Goal: Information Seeking & Learning: Learn about a topic

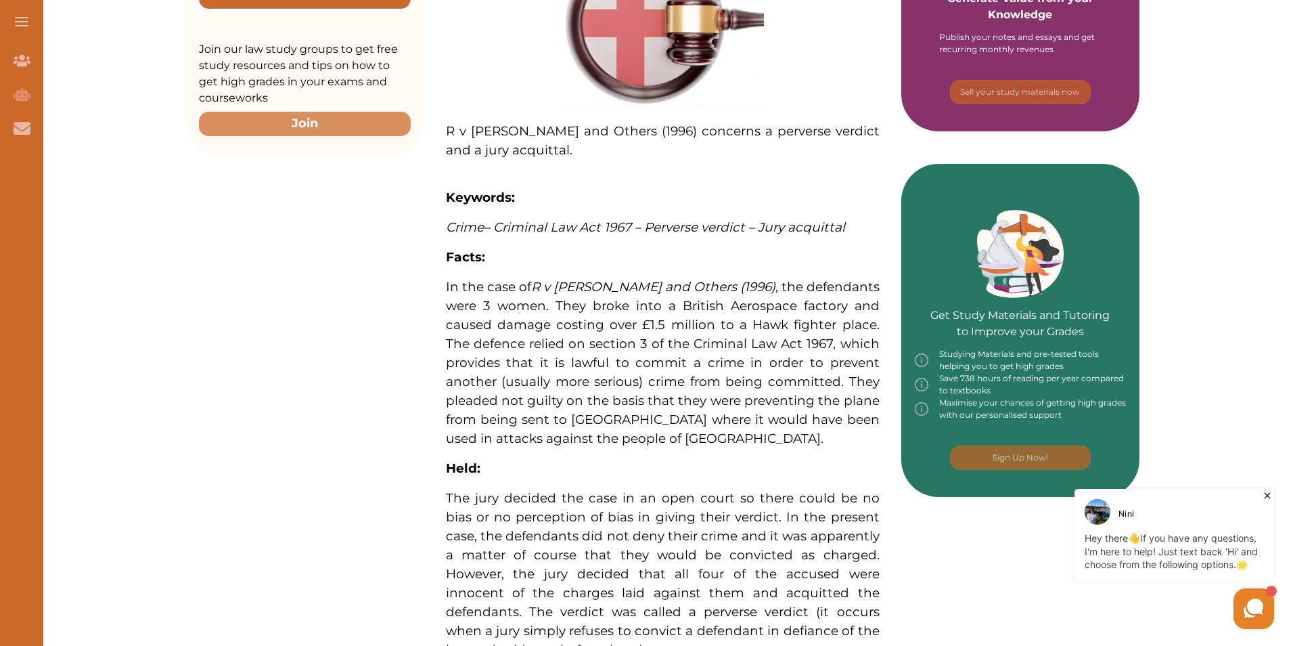
scroll to position [406, 0]
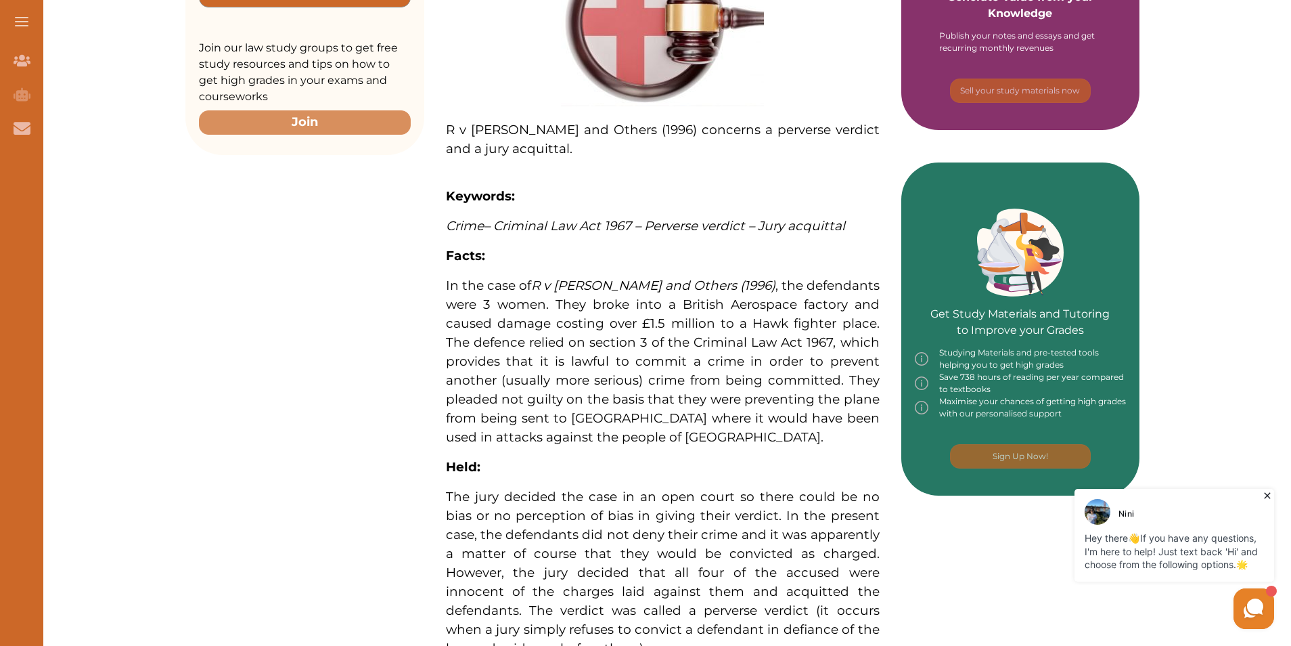
click at [190, 359] on div "Want to secure high grades in English Legal System ? We’ve created a FREE check…" at bounding box center [662, 406] width 1257 height 1279
click at [192, 359] on div "Want to secure high grades in English Legal System ? We’ve created a FREE check…" at bounding box center [662, 301] width 954 height 1068
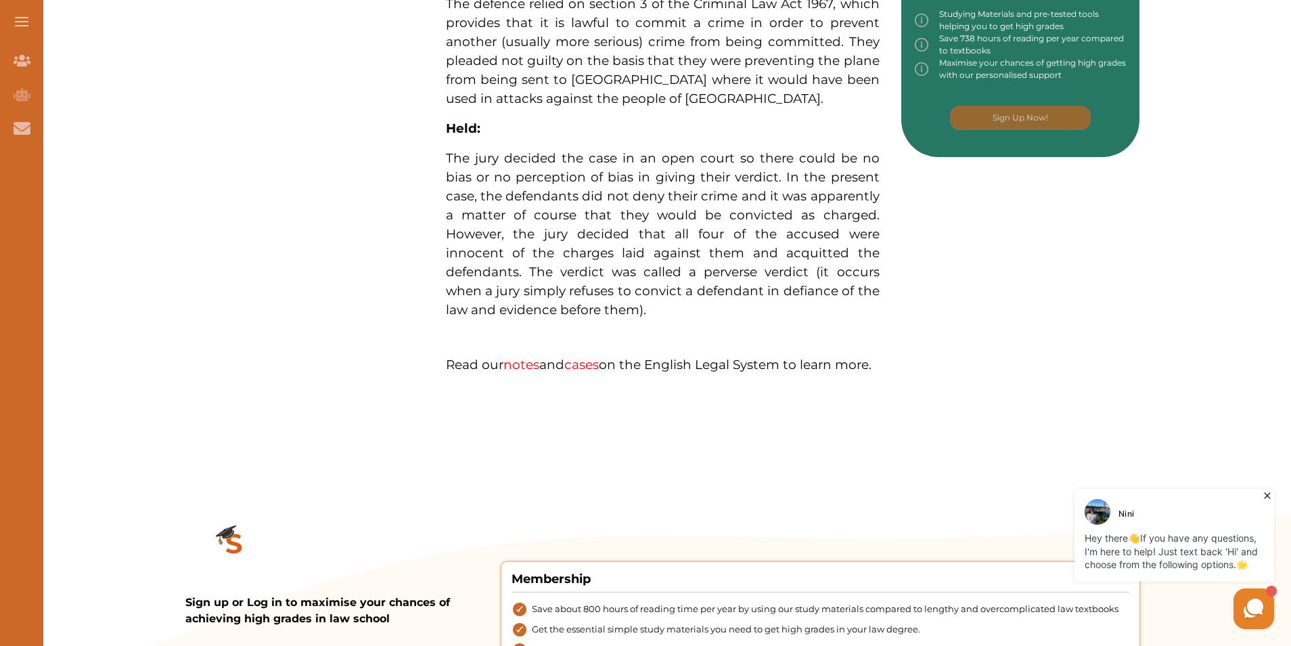
scroll to position [677, 0]
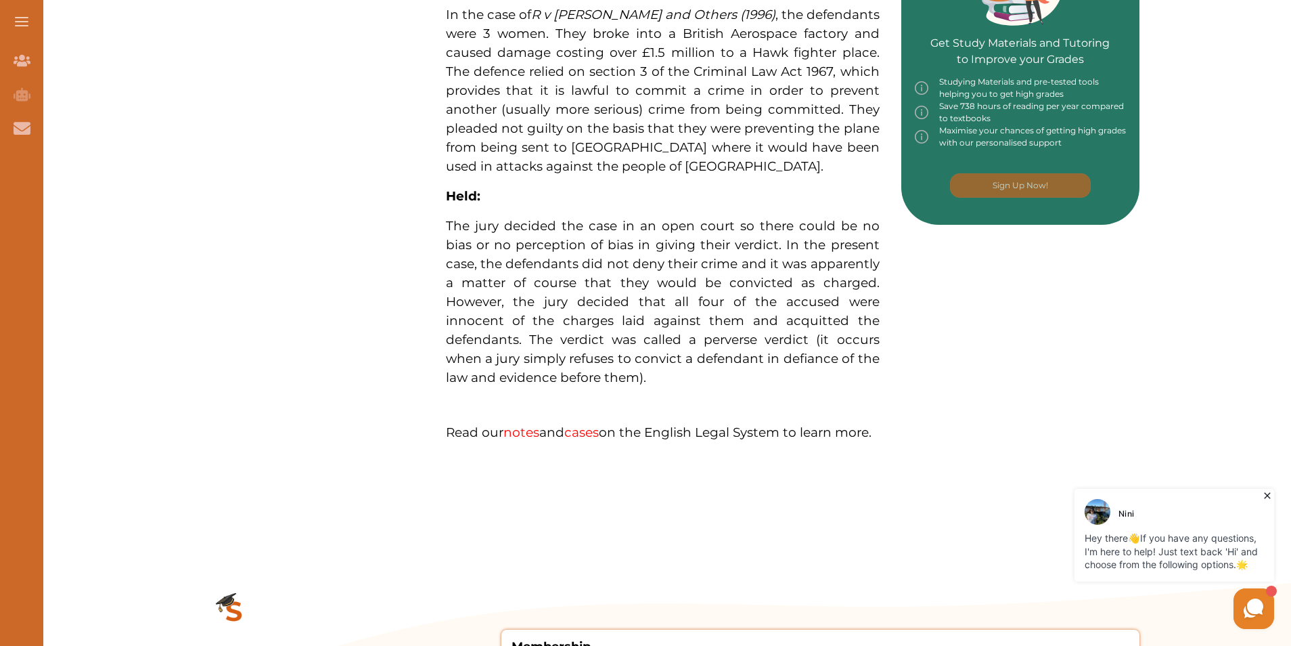
click at [779, 367] on p "The jury decided the case in an open court so there could be no bias or no perc…" at bounding box center [663, 302] width 434 height 171
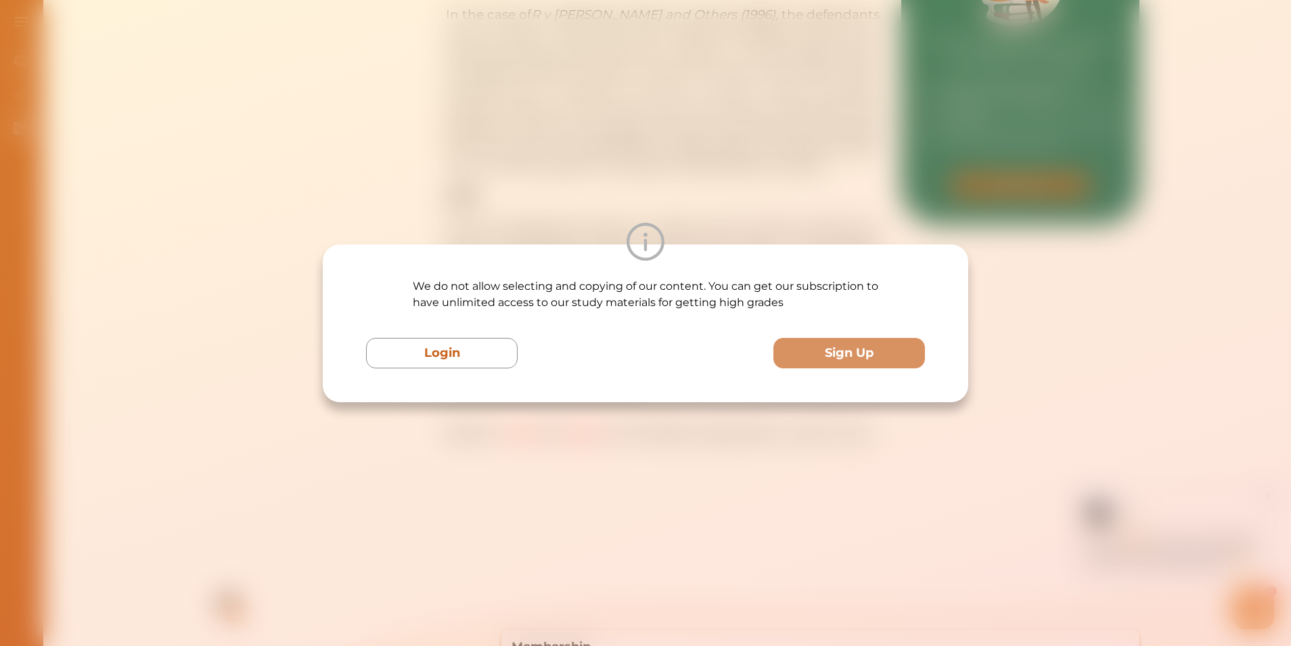
click at [777, 388] on div "We do not allow selecting and copying of our content. You can get our subscript…" at bounding box center [646, 323] width 646 height 158
click at [1021, 161] on div "We do not allow selecting and copying of our content. You can get our subscript…" at bounding box center [645, 323] width 1291 height 646
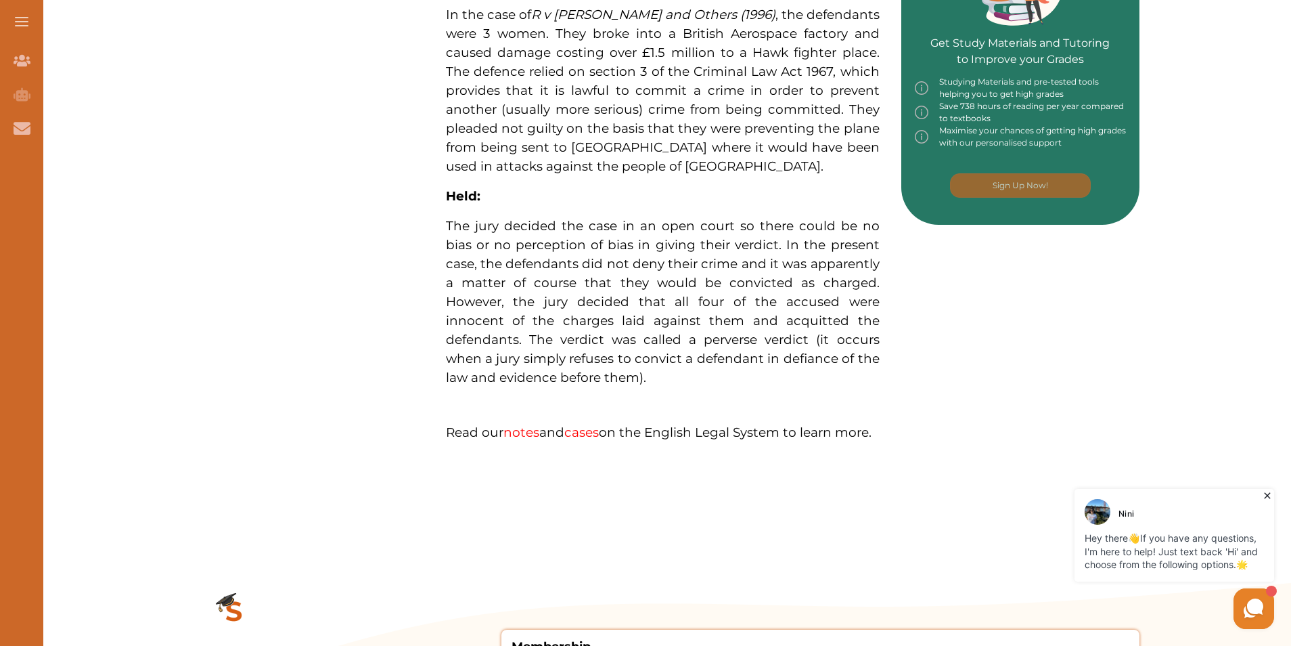
click at [1131, 418] on div "Want to secure high grades in English Legal System ? We’ve created a FREE check…" at bounding box center [662, 31] width 954 height 1068
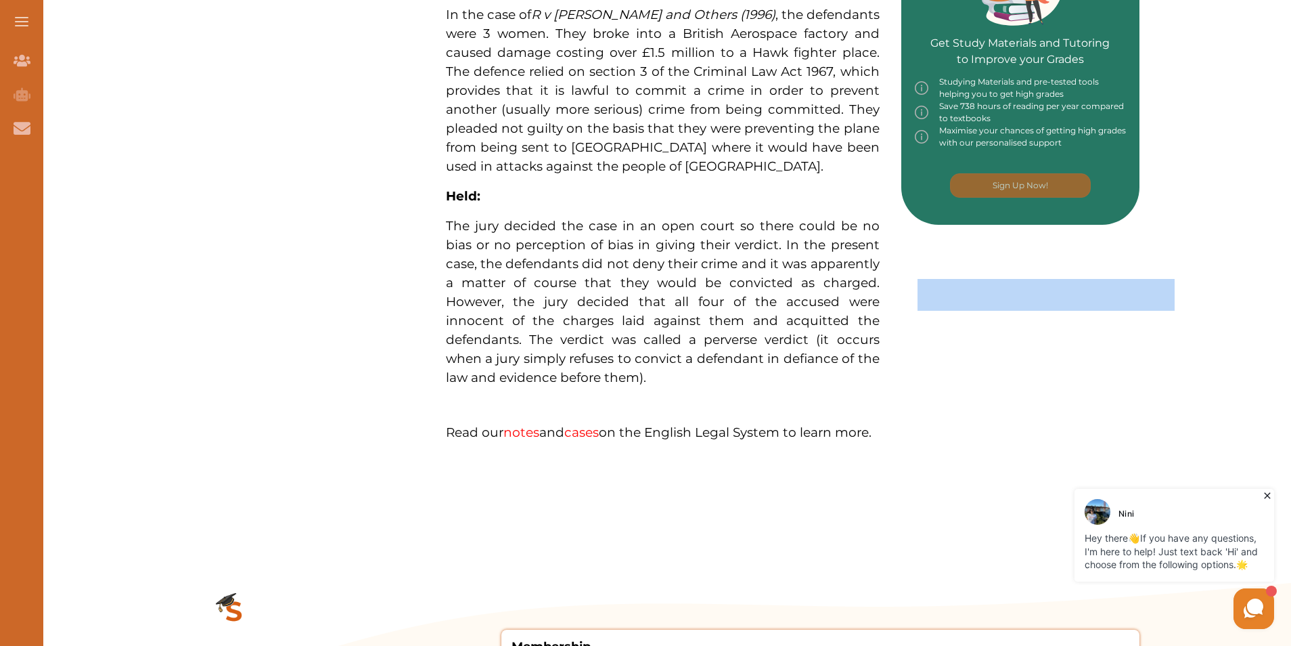
click at [1131, 418] on div "Want to secure high grades in English Legal System ? We’ve created a FREE check…" at bounding box center [662, 31] width 954 height 1068
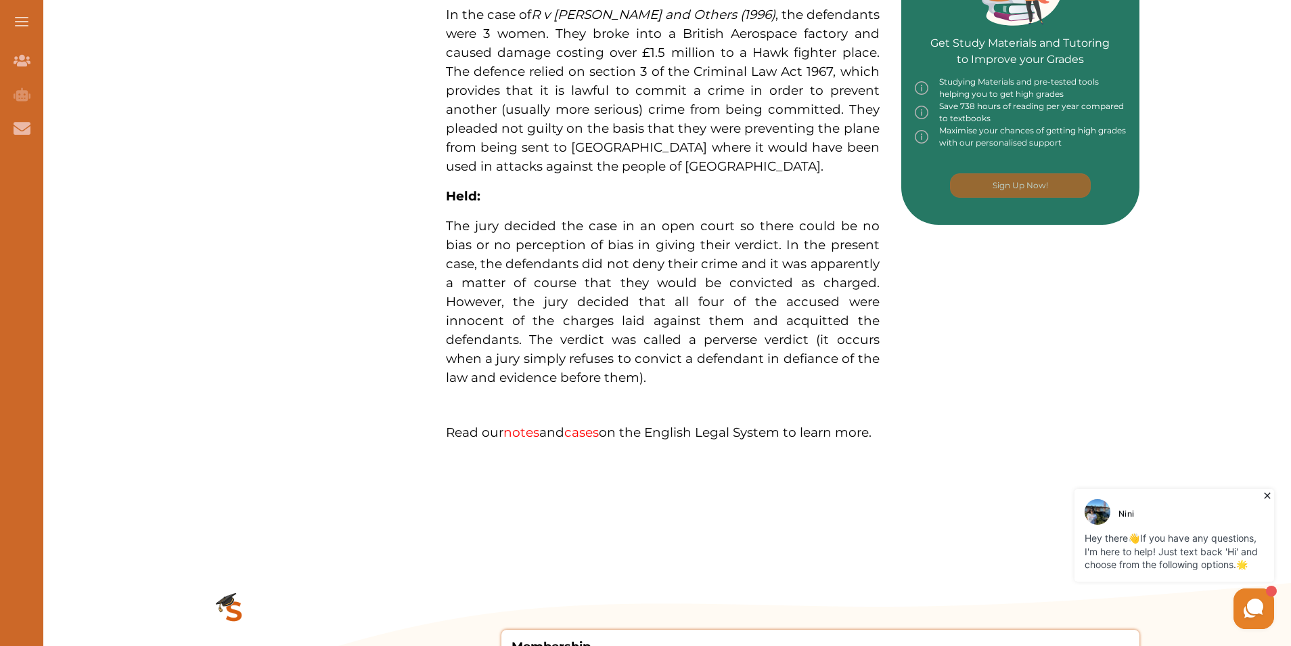
click at [347, 227] on div "Want to secure high grades in English Legal System ? We’ve created a FREE check…" at bounding box center [662, 31] width 954 height 1068
click at [345, 227] on div "Want to secure high grades in English Legal System ? We’ve created a FREE check…" at bounding box center [662, 31] width 954 height 1068
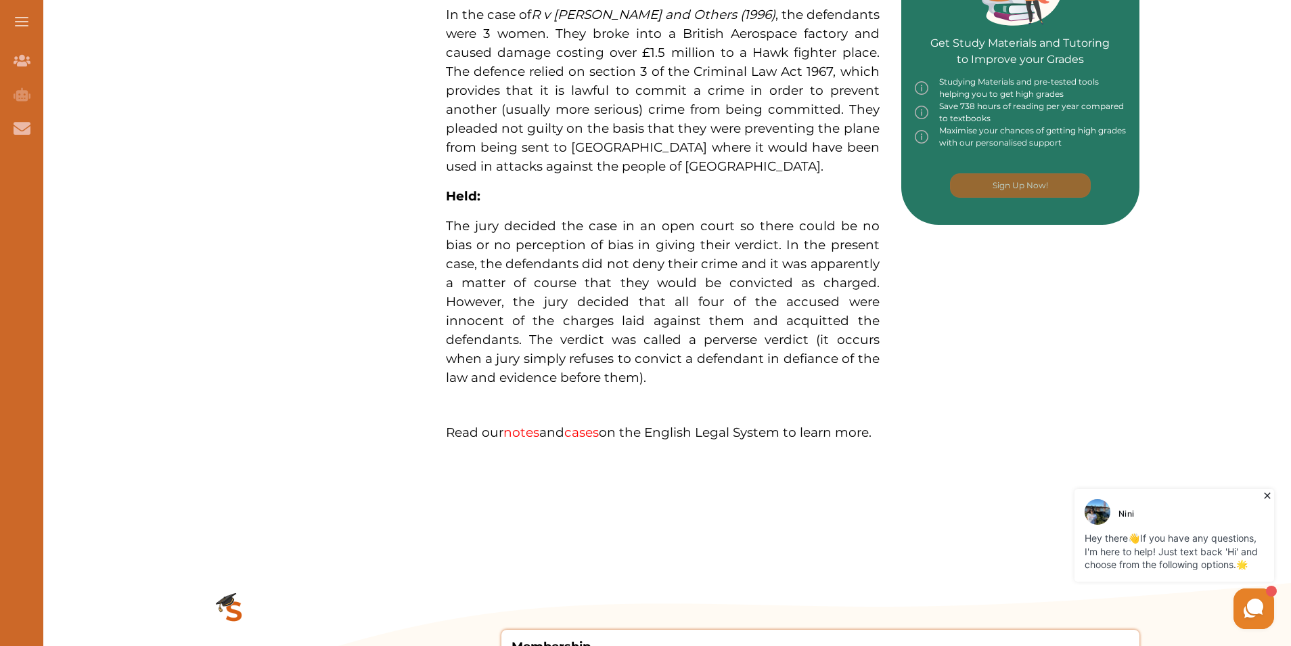
drag, startPoint x: 345, startPoint y: 227, endPoint x: 311, endPoint y: 244, distance: 38.7
click at [311, 244] on div "Want to secure high grades in English Legal System ? We’ve created a FREE check…" at bounding box center [662, 31] width 954 height 1068
click at [346, 243] on div "Want to secure high grades in English Legal System ? We’ve created a FREE check…" at bounding box center [662, 31] width 954 height 1068
drag, startPoint x: 288, startPoint y: 274, endPoint x: 315, endPoint y: 290, distance: 31.8
click at [315, 290] on div "Want to secure high grades in English Legal System ? We’ve created a FREE check…" at bounding box center [662, 31] width 954 height 1068
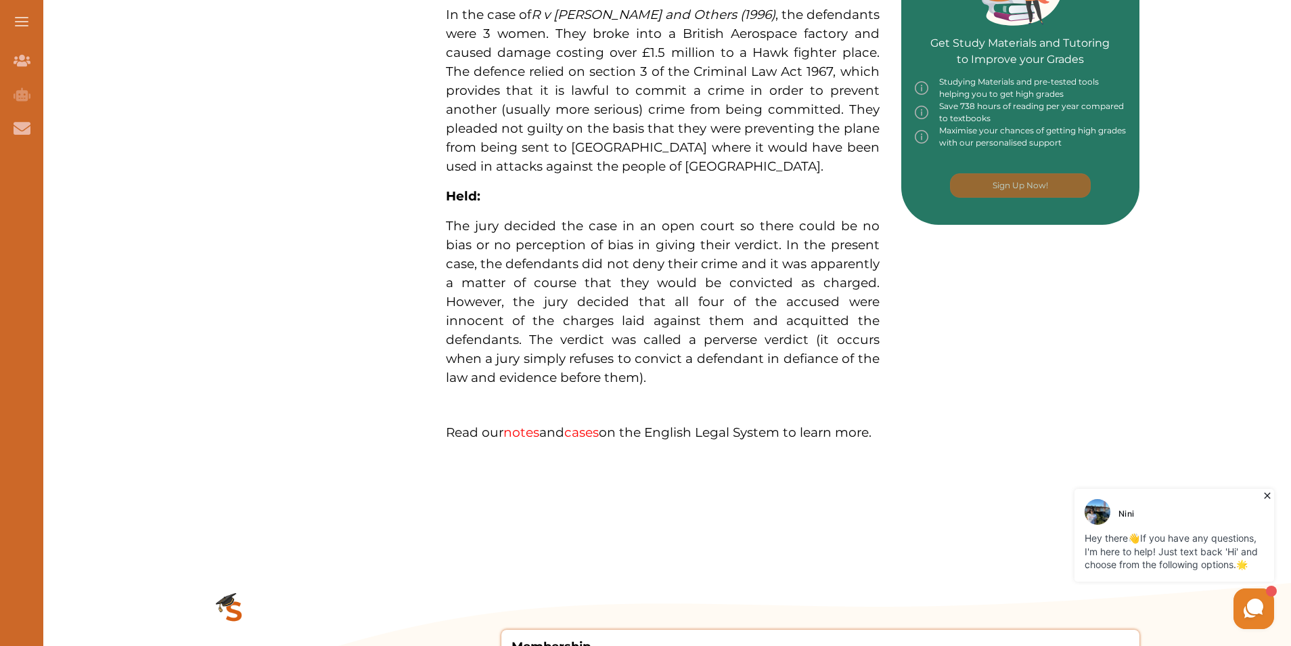
click at [403, 275] on div "Want to secure high grades in English Legal System ? We’ve created a FREE check…" at bounding box center [662, 31] width 954 height 1068
click at [277, 262] on div "Want to secure high grades in English Legal System ? We’ve created a FREE check…" at bounding box center [662, 31] width 954 height 1068
click at [328, 203] on div "Want to secure high grades in English Legal System ? We’ve created a FREE check…" at bounding box center [662, 31] width 954 height 1068
click at [296, 236] on div "Want to secure high grades in English Legal System ? We’ve created a FREE check…" at bounding box center [662, 31] width 954 height 1068
click at [126, 225] on div "Want to secure high grades in English Legal System ? We’ve created a FREE check…" at bounding box center [662, 136] width 1257 height 1279
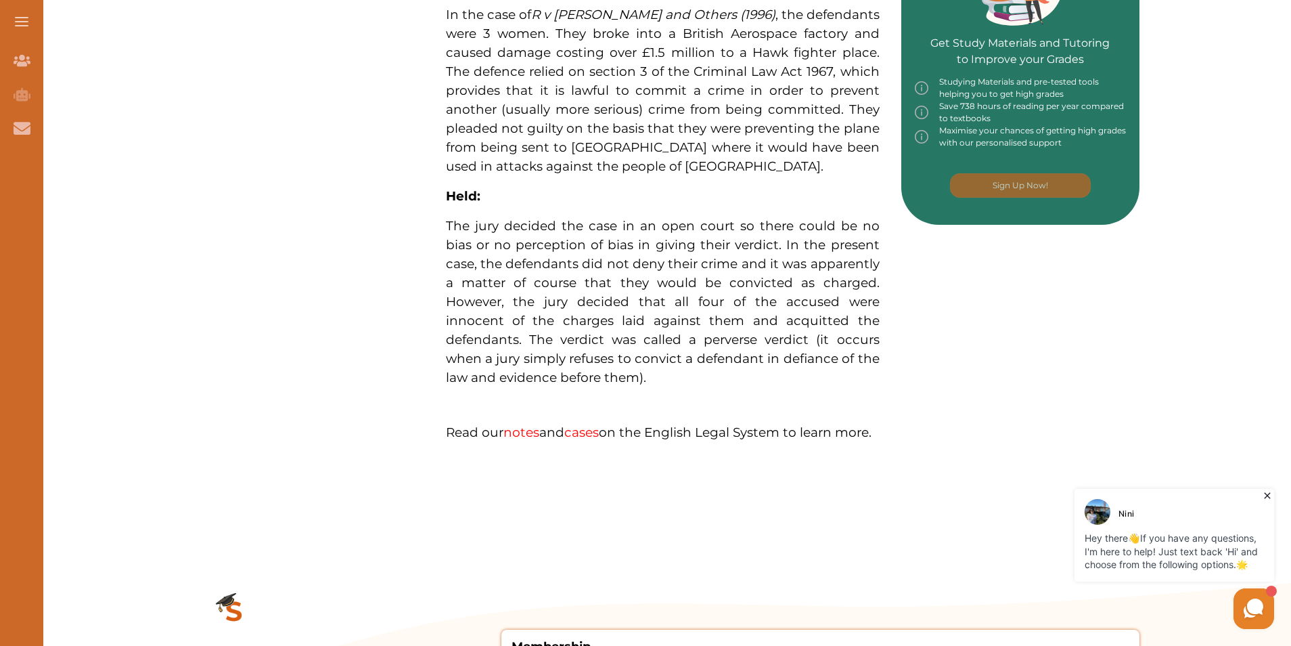
click at [76, 322] on div "Want to secure high grades in English Legal System ? We’ve created a FREE check…" at bounding box center [662, 136] width 1257 height 1279
click at [158, 291] on div "Want to secure high grades in English Legal System ? We’ve created a FREE check…" at bounding box center [662, 136] width 1257 height 1279
click at [251, 348] on div "Want to secure high grades in English Legal System ? We’ve created a FREE check…" at bounding box center [662, 31] width 954 height 1068
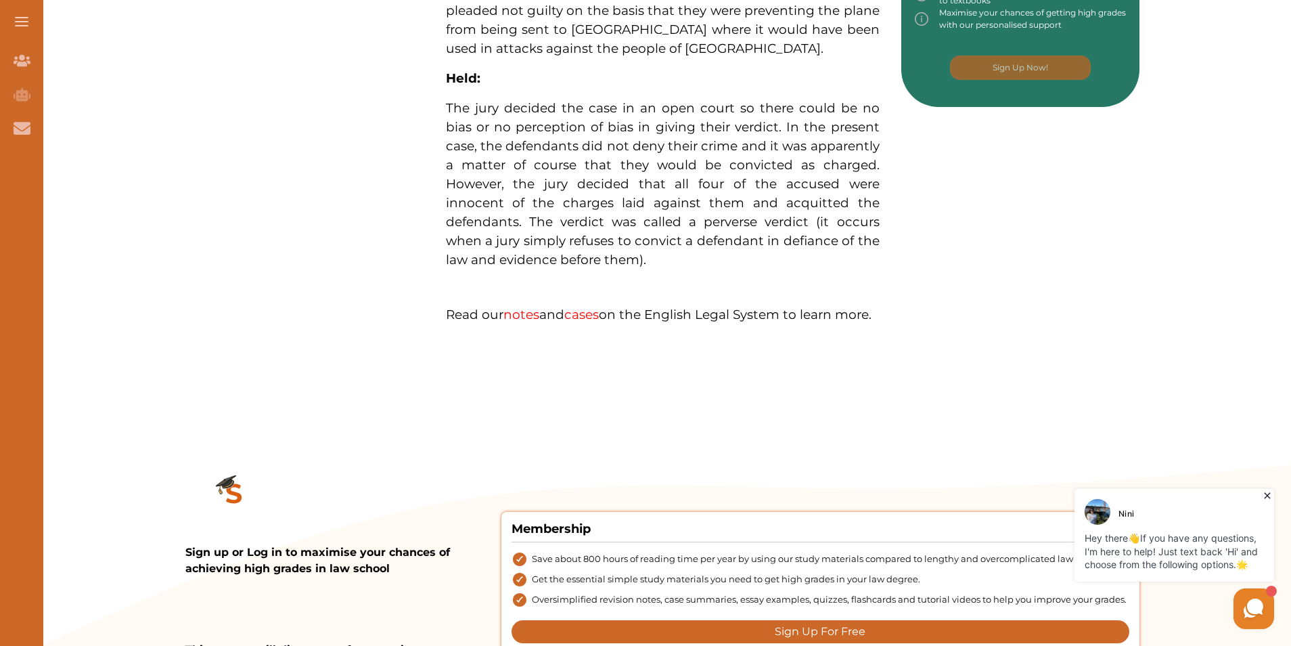
scroll to position [767, 0]
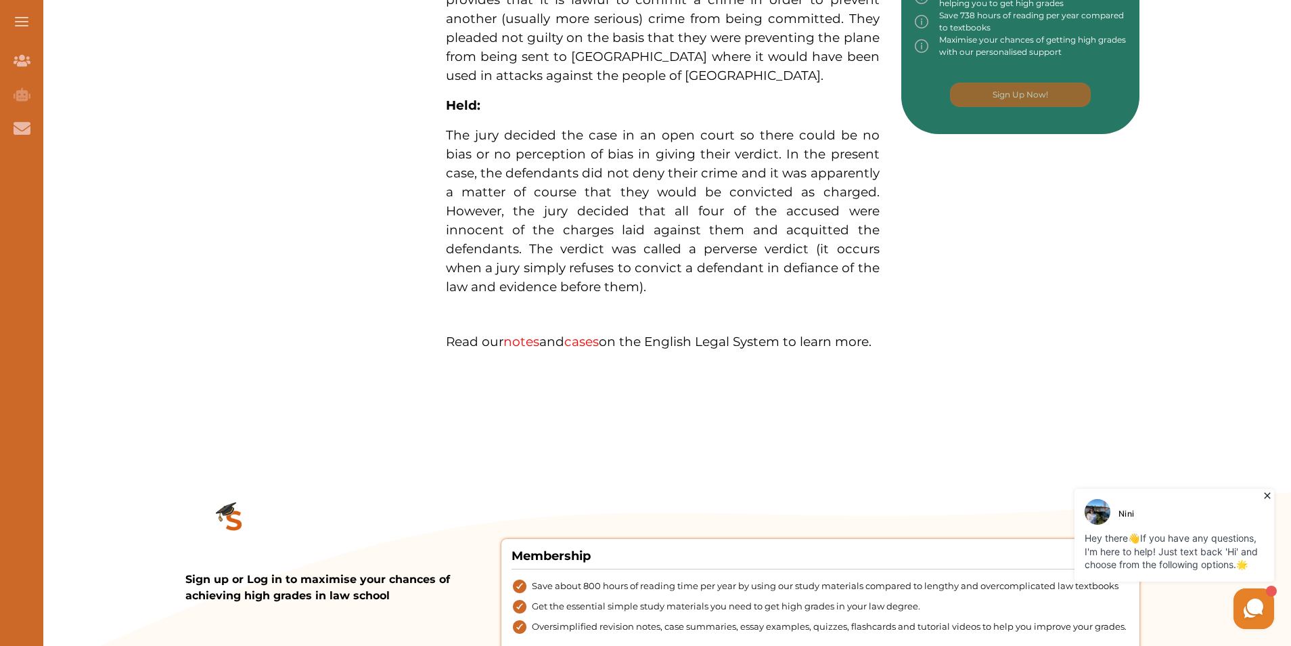
click at [522, 340] on link "notes" at bounding box center [521, 342] width 36 height 16
